Goal: Information Seeking & Learning: Learn about a topic

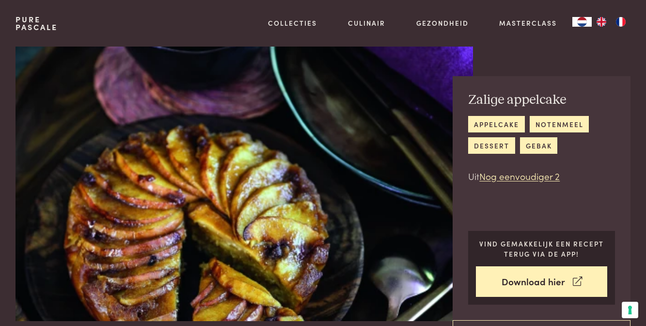
scroll to position [416, 0]
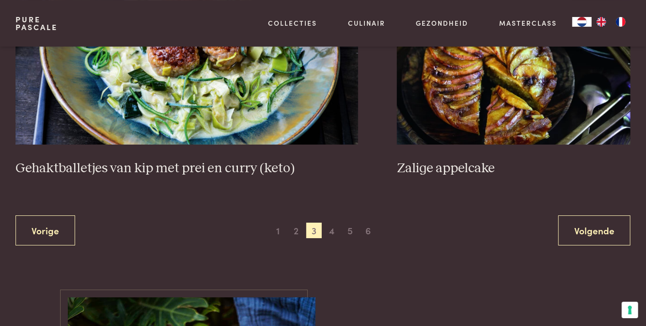
scroll to position [1773, 0]
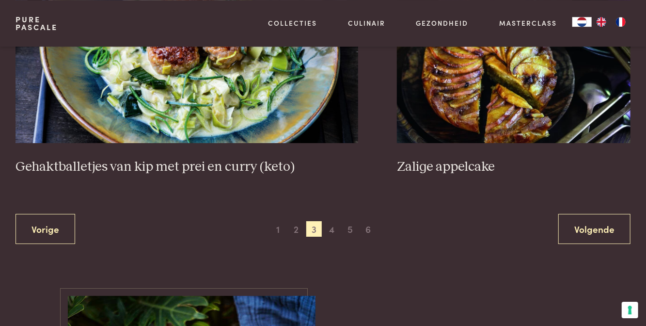
click at [334, 233] on span "4" at bounding box center [332, 229] width 16 height 16
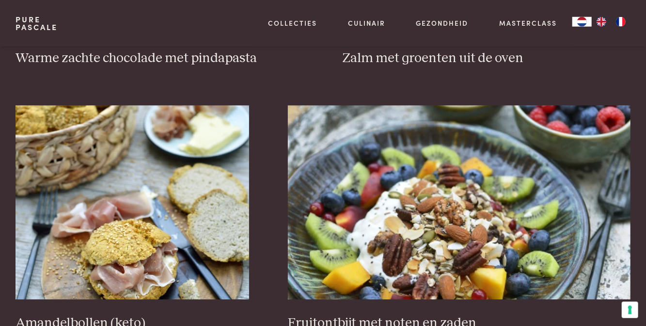
scroll to position [1303, 0]
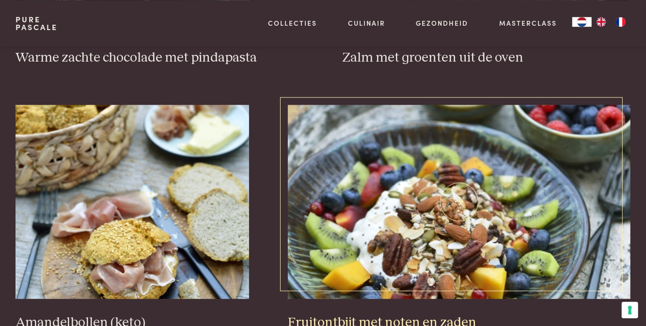
click at [458, 227] on img at bounding box center [459, 202] width 343 height 194
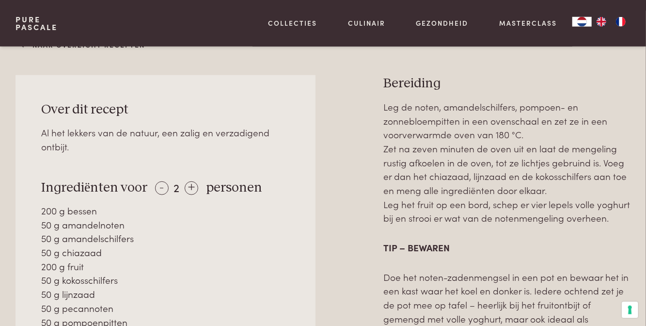
scroll to position [369, 0]
